Goal: Find contact information: Find contact information

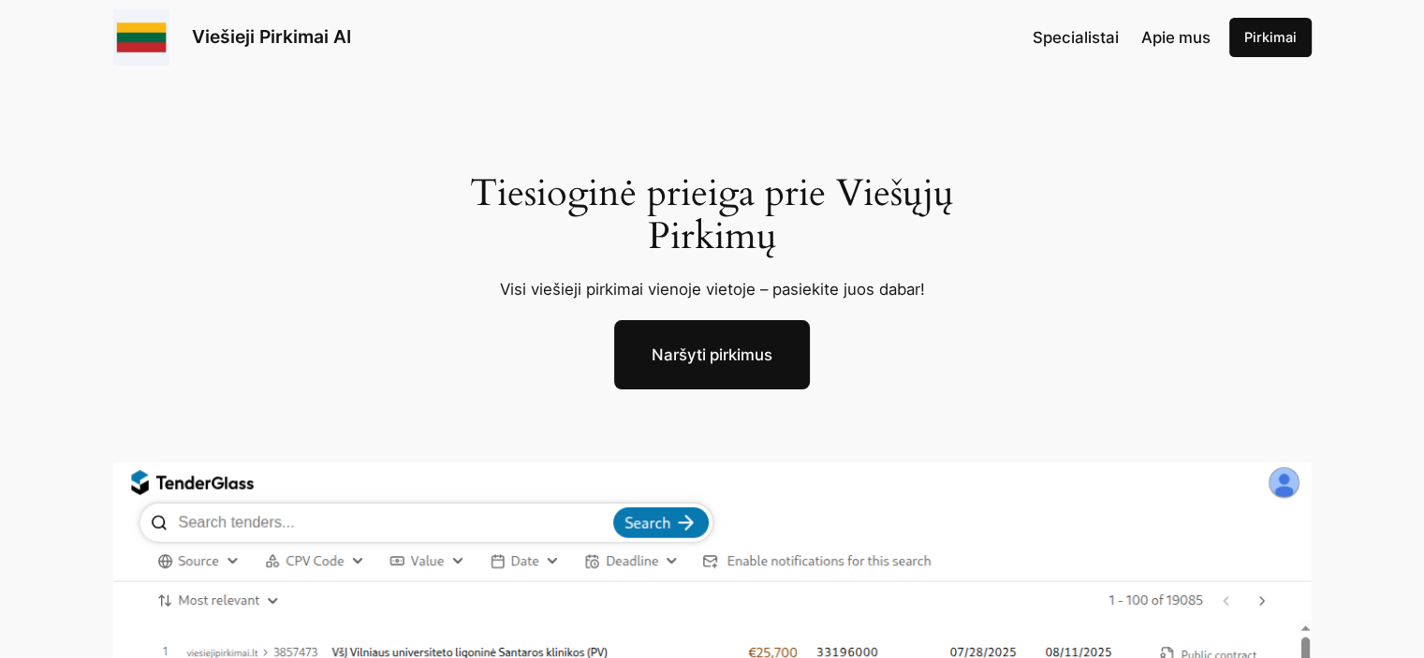
click at [272, 40] on link "Viešieji Pirkimai AI" at bounding box center [271, 36] width 159 height 22
click at [1051, 36] on span "Specialistai" at bounding box center [1075, 37] width 86 height 19
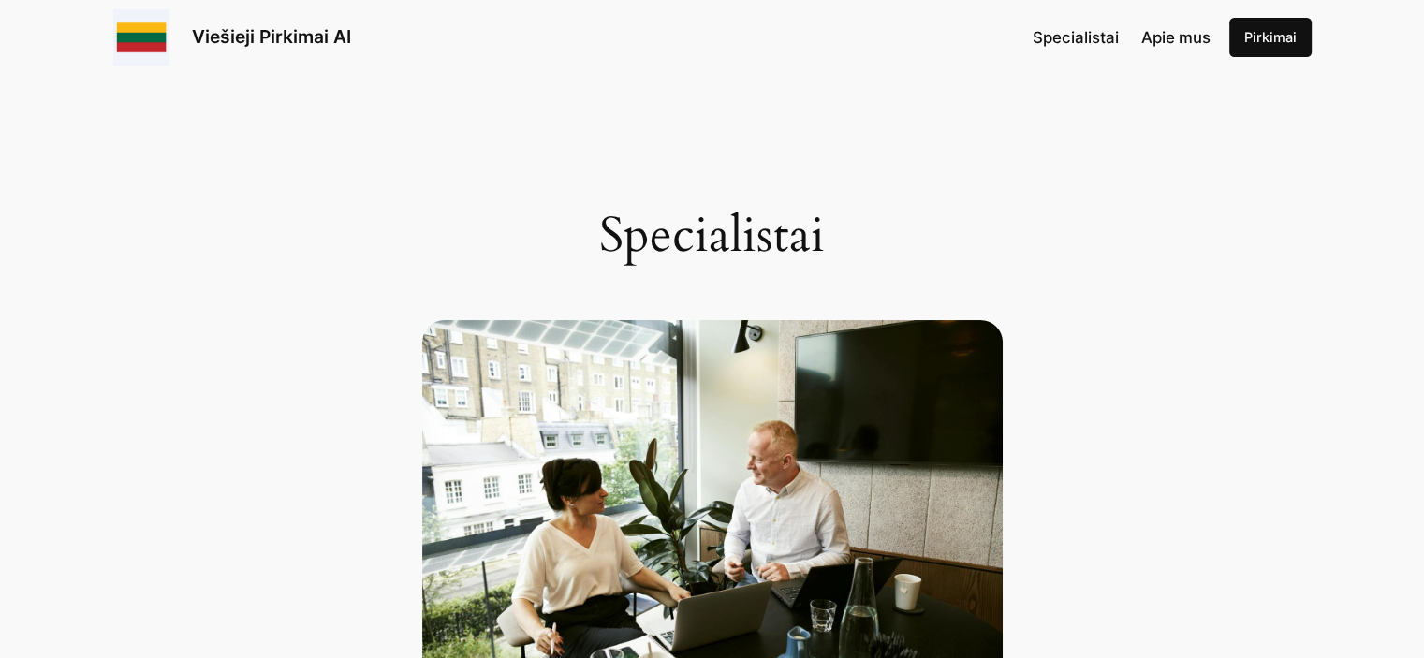
click at [1151, 25] on link "Apie mus" at bounding box center [1175, 37] width 69 height 24
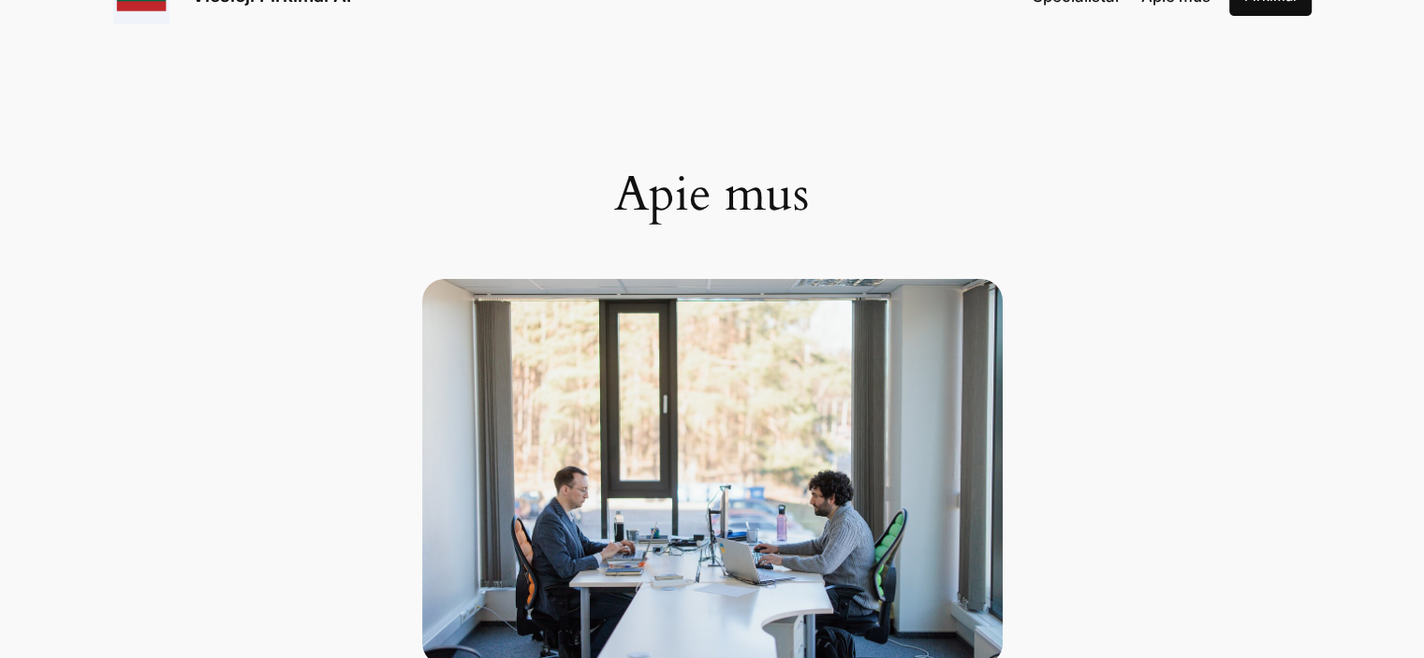
scroll to position [562, 0]
